Goal: Information Seeking & Learning: Learn about a topic

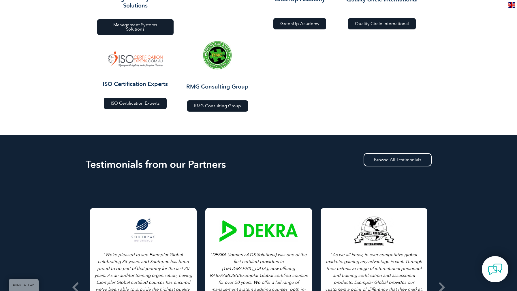
scroll to position [747, 0]
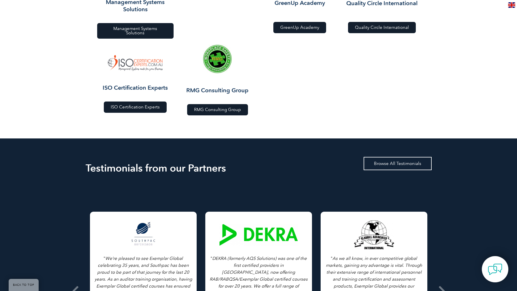
click at [404, 161] on link "Browse All Testimonials" at bounding box center [398, 163] width 68 height 13
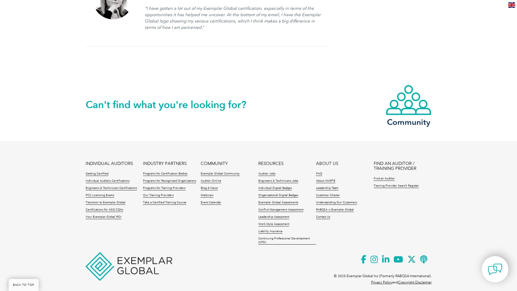
scroll to position [1132, 0]
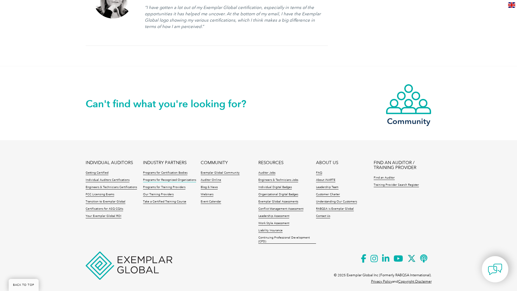
click at [178, 178] on link "Programs for Recognized Organizations" at bounding box center [169, 180] width 53 height 4
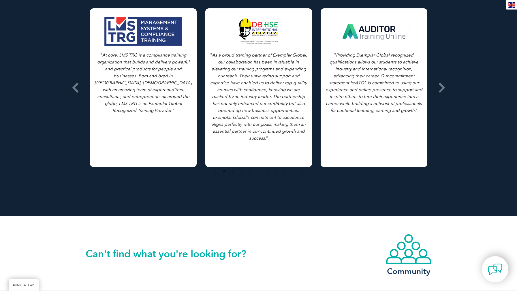
scroll to position [538, 0]
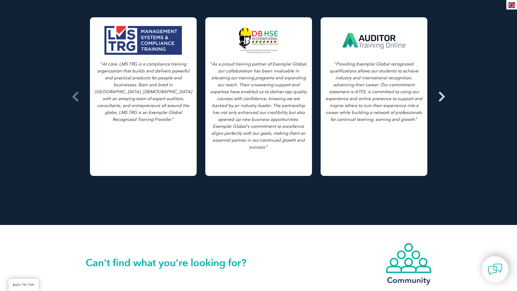
click at [443, 97] on icon at bounding box center [441, 97] width 7 height 0
click at [441, 97] on icon at bounding box center [441, 97] width 7 height 0
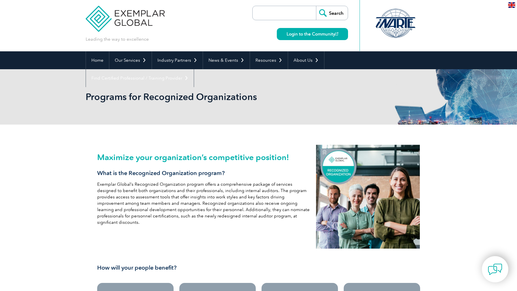
scroll to position [0, 0]
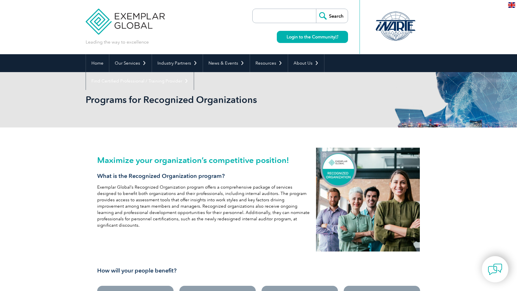
click at [277, 13] on input "search" at bounding box center [285, 16] width 61 height 14
type input "tse"
click at [316, 9] on input "Search" at bounding box center [332, 16] width 32 height 14
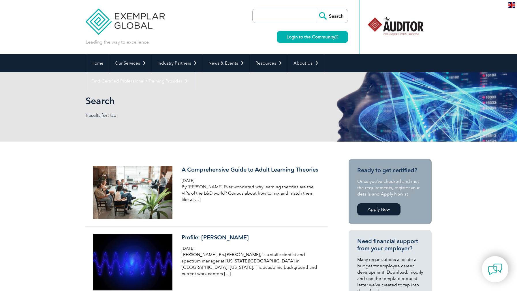
click at [298, 18] on input "search" at bounding box center [285, 16] width 61 height 14
type input "icas"
click at [316, 9] on input "Search" at bounding box center [332, 16] width 32 height 14
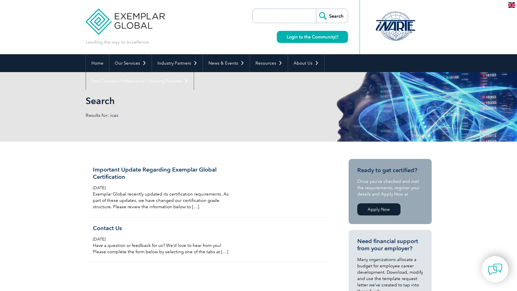
scroll to position [87, 0]
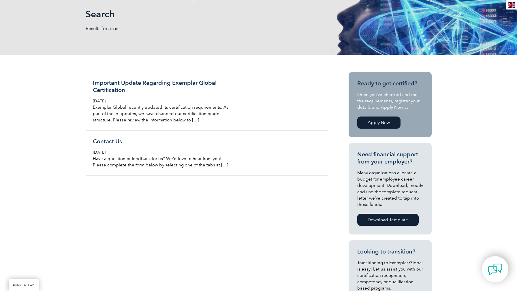
click at [386, 121] on link "Apply Now" at bounding box center [378, 122] width 43 height 12
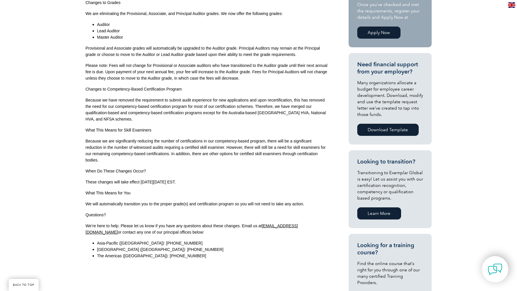
scroll to position [220, 0]
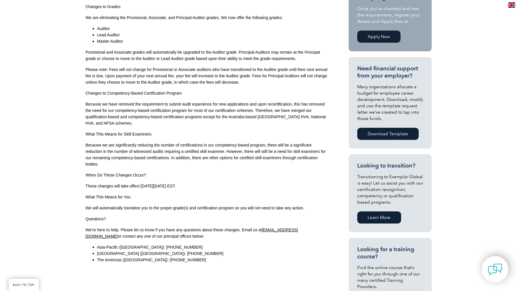
click at [222, 171] on div "Exemplar Global recently updated its certification requirements. As part of the…" at bounding box center [207, 126] width 242 height 281
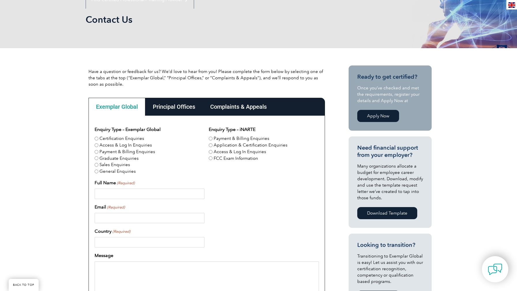
scroll to position [165, 0]
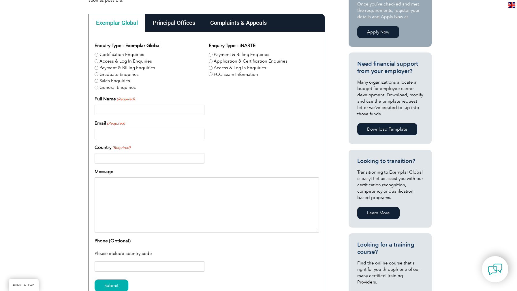
click at [47, 163] on div "Have a question or feedback for us? We’d love to hear from you! Please complete…" at bounding box center [258, 151] width 517 height 374
